Goal: Complete application form

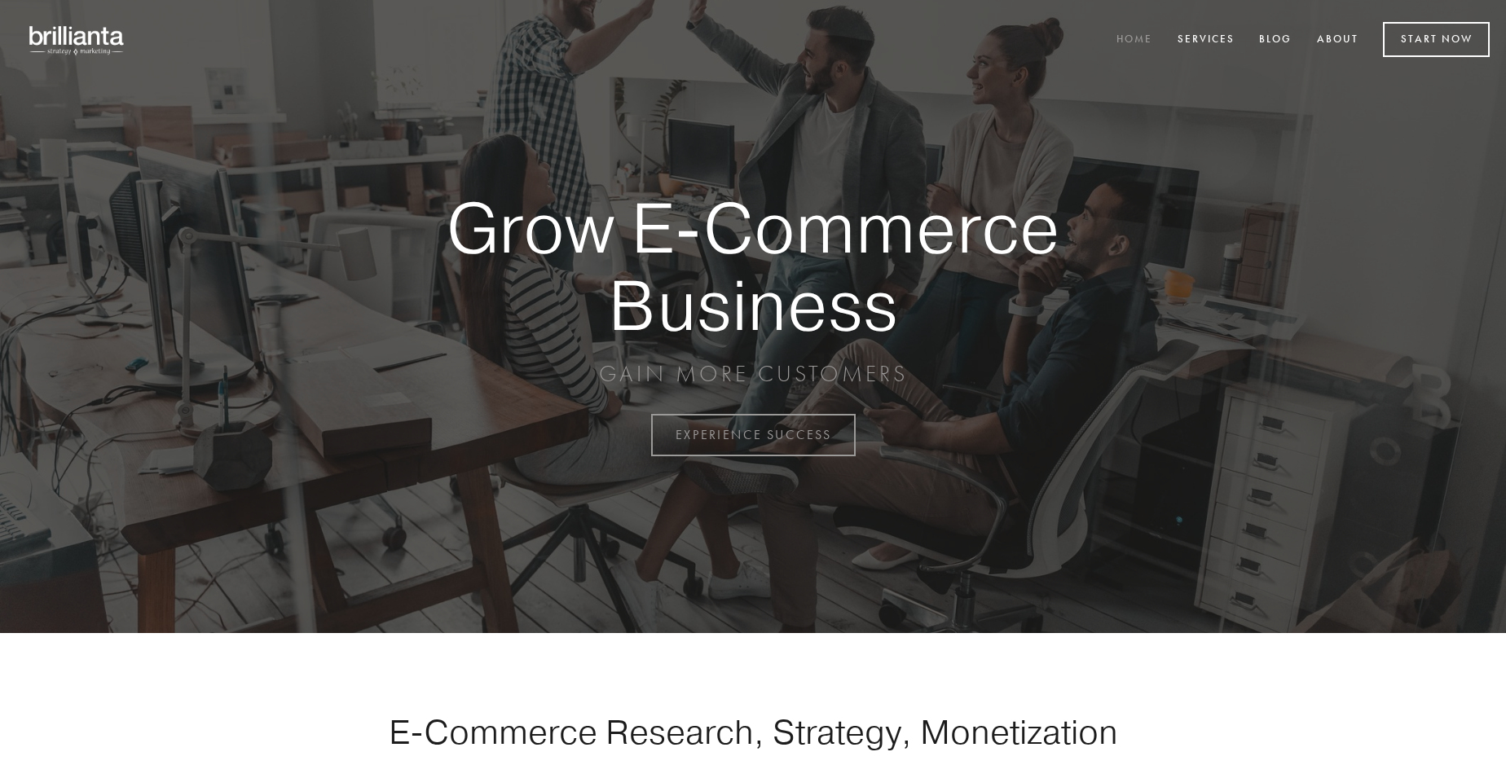
scroll to position [4271, 0]
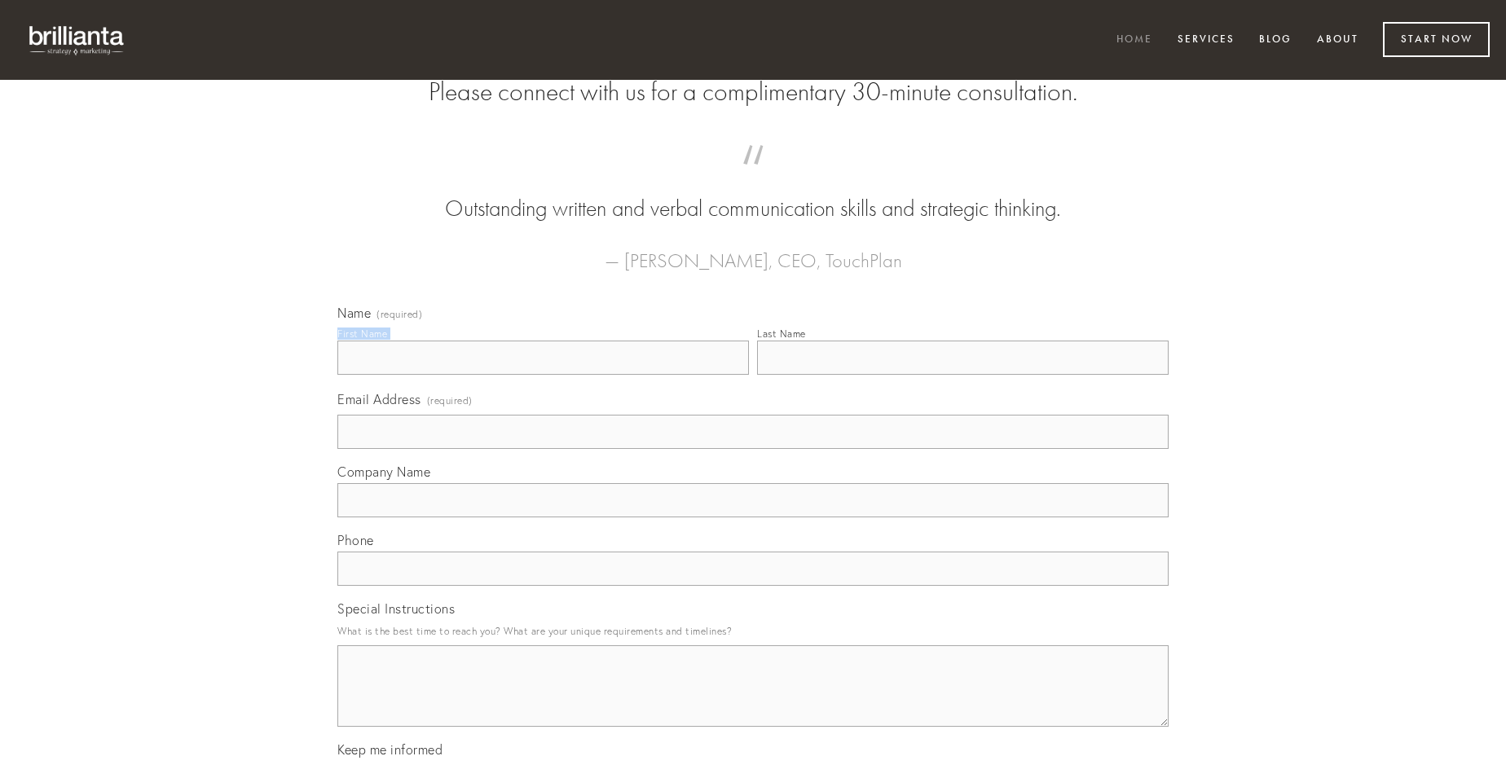
type input "[PERSON_NAME]"
click at [962, 375] on input "Last Name" at bounding box center [962, 358] width 411 height 34
type input "[PERSON_NAME]"
click at [753, 449] on input "Email Address (required)" at bounding box center [752, 432] width 831 height 34
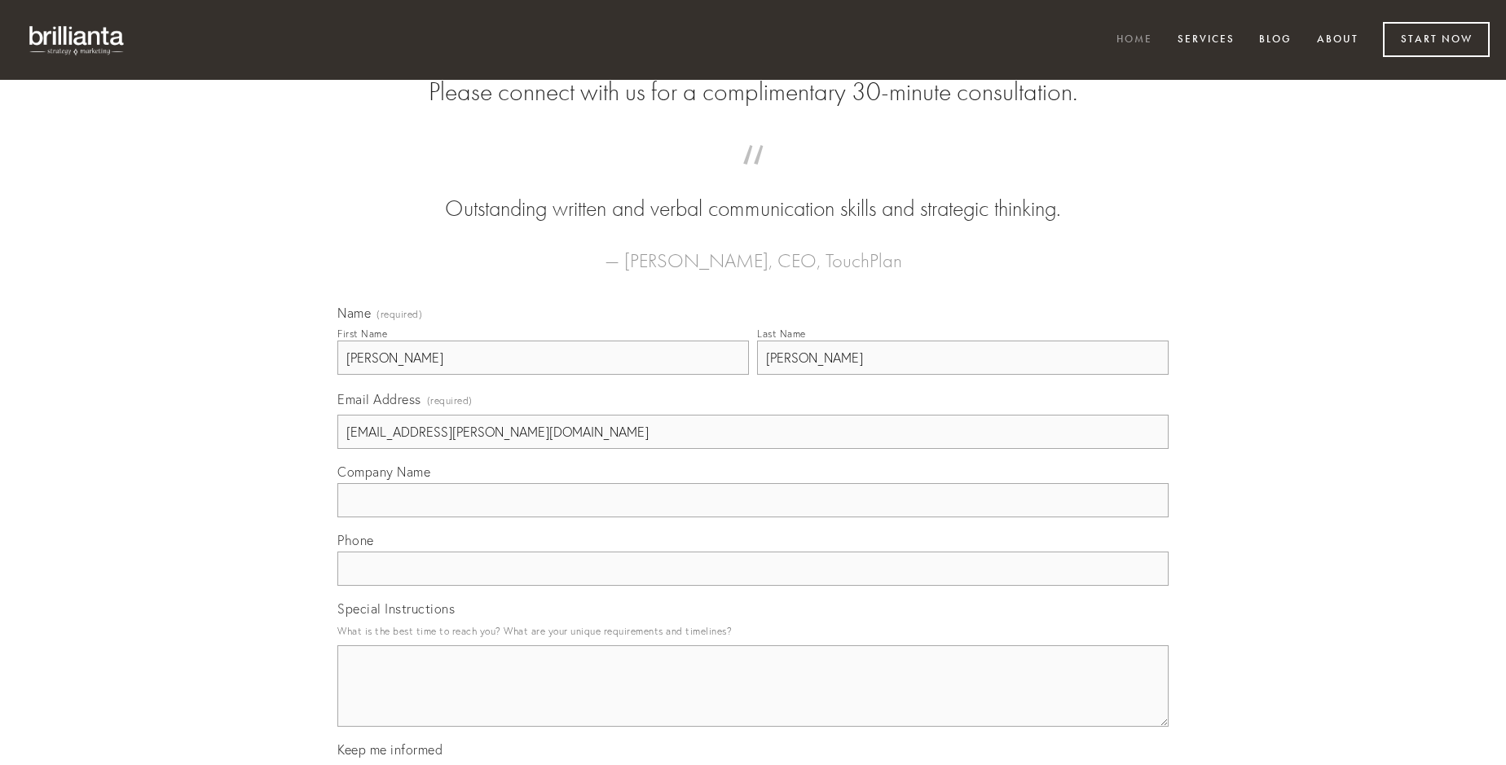
type input "[EMAIL_ADDRESS][PERSON_NAME][DOMAIN_NAME]"
click at [753, 517] on input "Company Name" at bounding box center [752, 500] width 831 height 34
type input "aureus"
click at [753, 586] on input "text" at bounding box center [752, 569] width 831 height 34
click at [753, 701] on textarea "Special Instructions" at bounding box center [752, 685] width 831 height 81
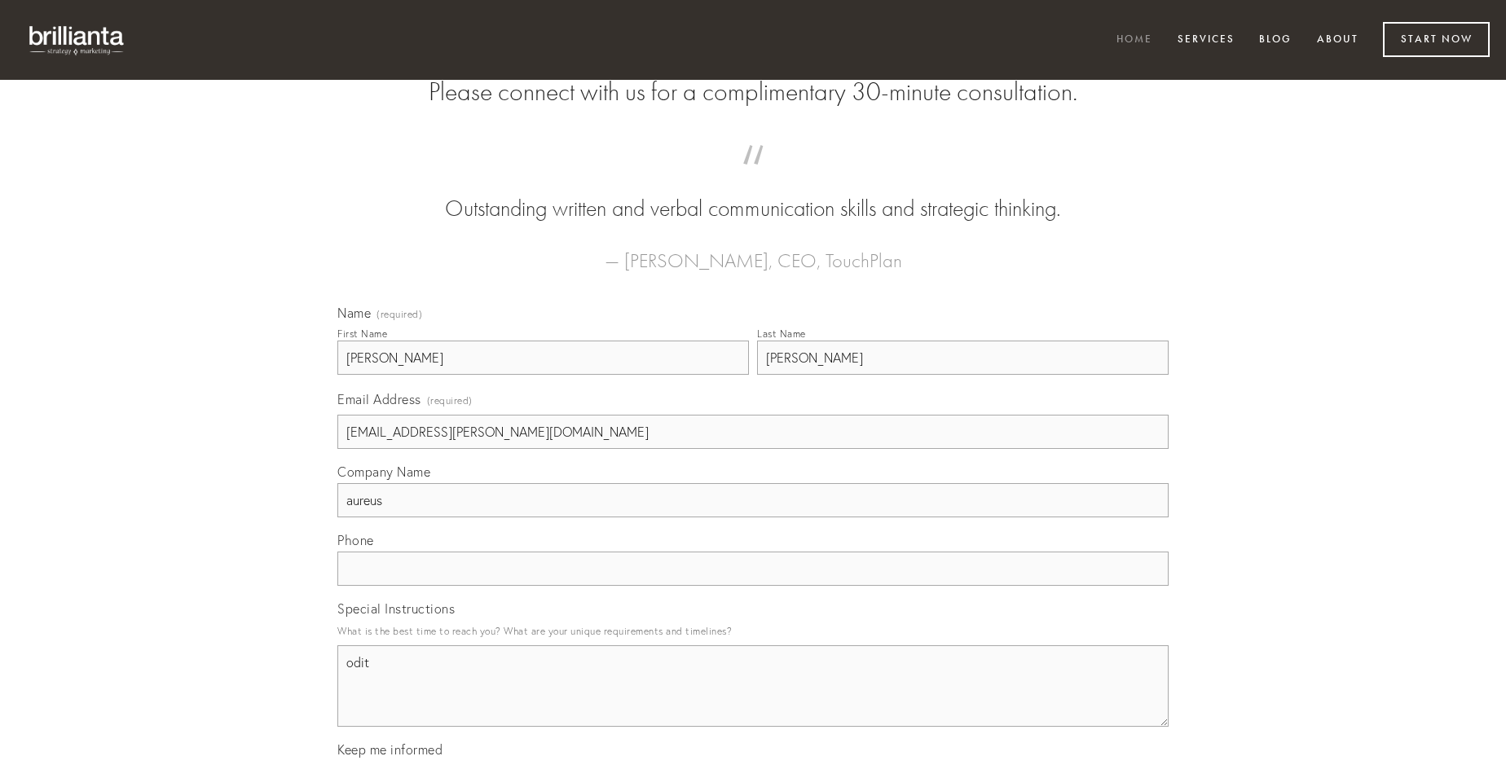
type textarea "odit"
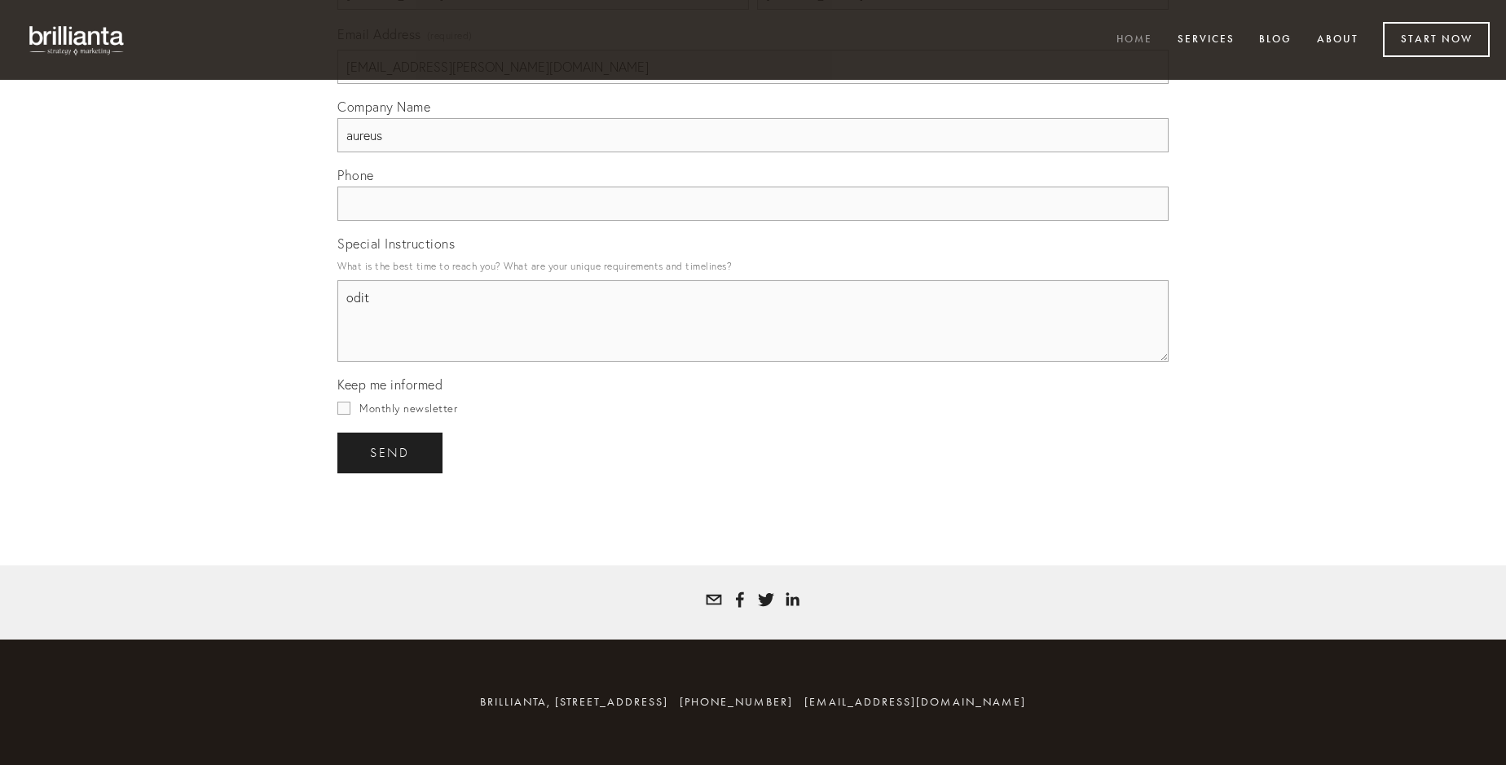
click at [391, 452] on span "send" at bounding box center [390, 453] width 40 height 15
